Goal: Transaction & Acquisition: Purchase product/service

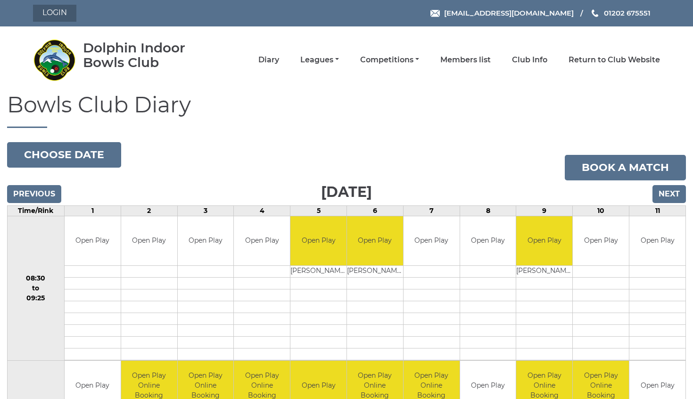
click at [56, 14] on link "Login" at bounding box center [54, 13] width 43 height 17
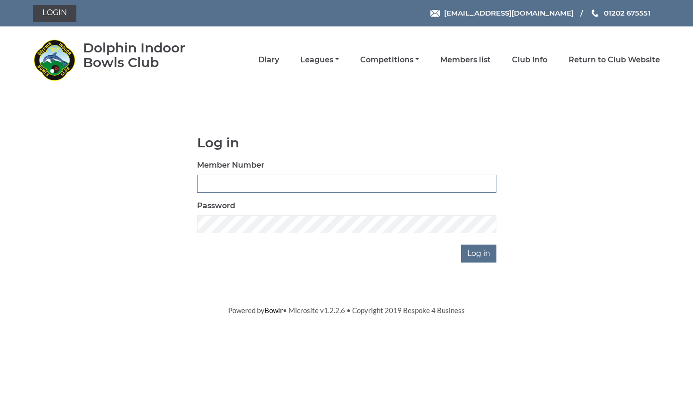
type input "3747"
click at [480, 253] on input "Log in" at bounding box center [478, 253] width 35 height 18
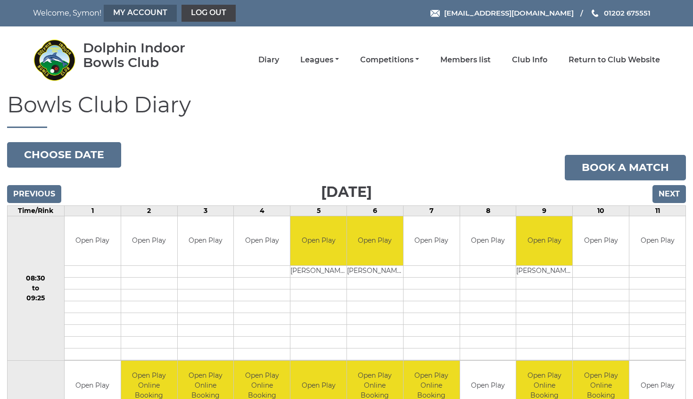
click at [137, 13] on link "My Account" at bounding box center [140, 13] width 73 height 17
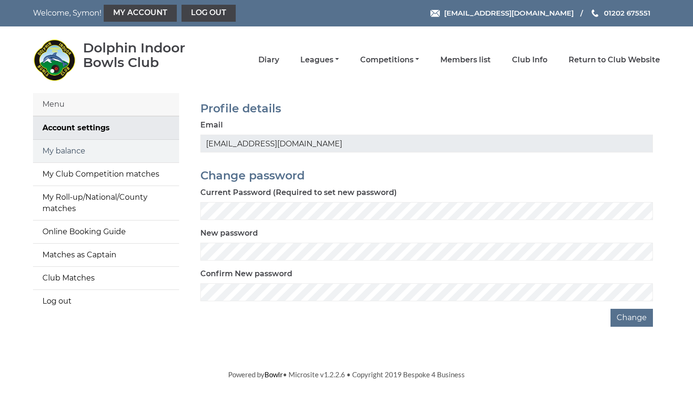
click at [77, 149] on link "My balance" at bounding box center [106, 151] width 146 height 23
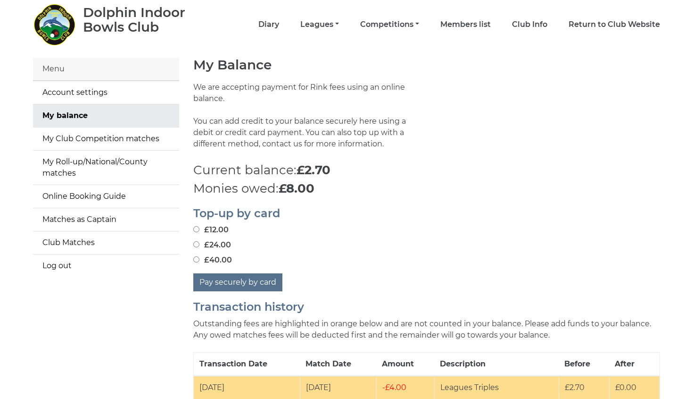
scroll to position [67, 0]
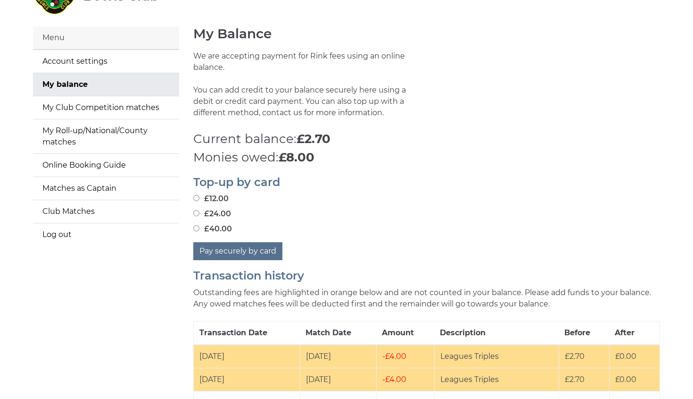
click at [196, 210] on input "£24.00" at bounding box center [196, 213] width 6 height 6
radio input "true"
click at [224, 242] on button "Pay securely by card" at bounding box center [237, 251] width 89 height 18
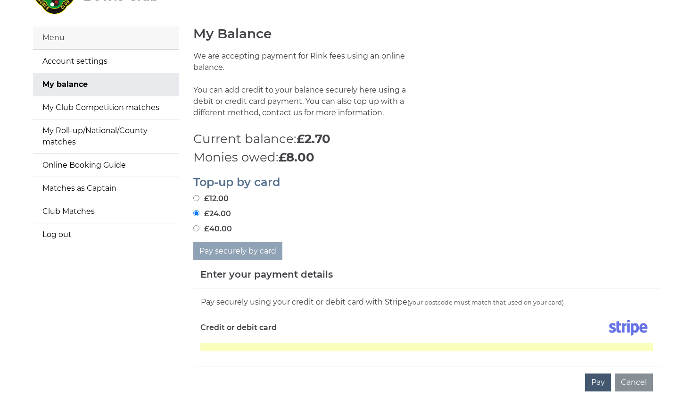
click at [598, 375] on button "Pay" at bounding box center [598, 382] width 26 height 18
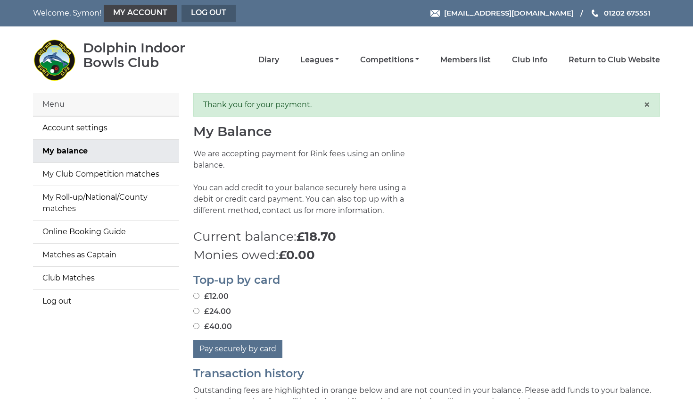
click at [206, 15] on link "Log out" at bounding box center [209, 13] width 54 height 17
